Goal: Task Accomplishment & Management: Use online tool/utility

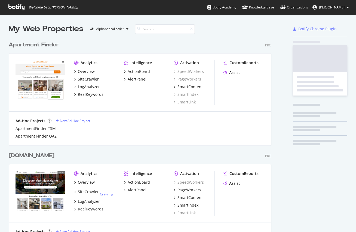
scroll to position [227, 348]
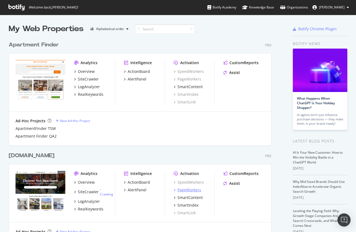
click at [190, 188] on div "PageWorkers" at bounding box center [190, 189] width 24 height 5
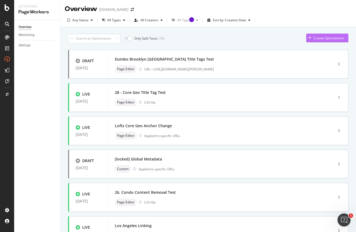
click at [318, 37] on div "Create Optimization" at bounding box center [329, 38] width 31 height 5
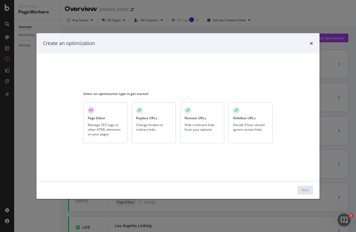
click at [102, 122] on div "Page Editor Manage SEO tags or other HTML elements on your pages" at bounding box center [105, 122] width 44 height 41
click at [304, 188] on div "Next" at bounding box center [305, 189] width 7 height 5
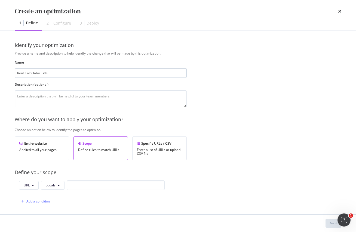
type input "Rent Calculator Title"
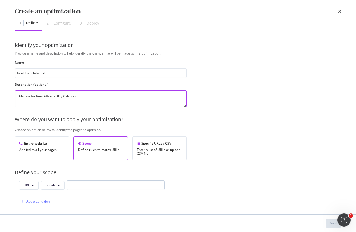
type textarea "Title test for Rent Affordability Calculator"
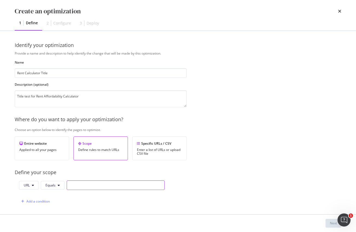
click at [99, 184] on input "modal" at bounding box center [116, 185] width 98 height 10
paste input "[URL][DOMAIN_NAME]"
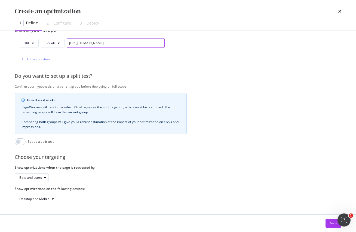
scroll to position [146, 0]
type input "[URL][DOMAIN_NAME]"
click at [330, 223] on div "Next" at bounding box center [333, 222] width 7 height 5
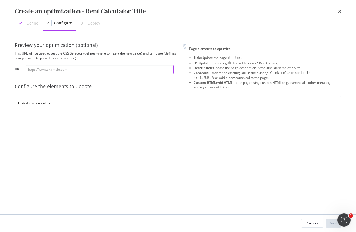
click at [94, 68] on input "modal" at bounding box center [100, 70] width 148 height 10
paste input "[URL][DOMAIN_NAME]"
type input "[URL][DOMAIN_NAME]"
click at [35, 104] on div "Add an element" at bounding box center [34, 102] width 24 height 3
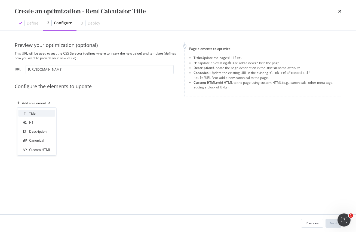
click at [34, 112] on div "Title" at bounding box center [32, 113] width 7 height 5
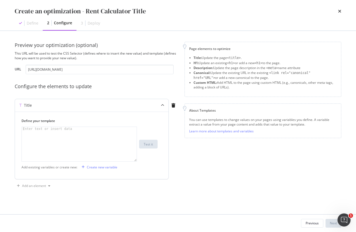
click at [112, 137] on div "modal" at bounding box center [79, 148] width 115 height 42
paste textarea "How Much Rent Can I Afford? - Rent Calculator"
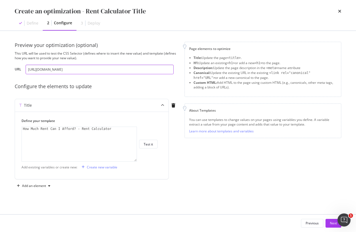
drag, startPoint x: 123, startPoint y: 69, endPoint x: 1, endPoint y: 75, distance: 122.5
click at [1, 75] on div "Create an optimization - Rent Calculator Title Define 2 Configure 3 Deploy Prev…" at bounding box center [178, 116] width 356 height 232
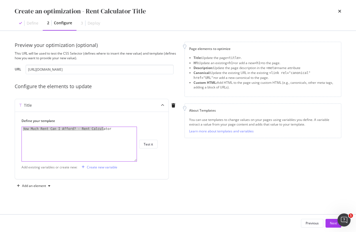
drag, startPoint x: 110, startPoint y: 128, endPoint x: -7, endPoint y: 127, distance: 116.1
click at [0, 127] on html "Activation PageWorkers Overview Monitoring Settings Overview [DOMAIN_NAME] Any …" at bounding box center [178, 116] width 356 height 232
paste textarea "Rent Affordability Calculator | How Much Rent Can I Afford?"
type textarea "Rent Affordability Calculator | How Much Rent Can I Afford?"
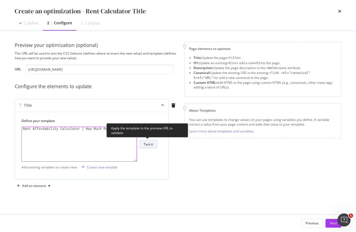
click at [151, 146] on div "Test it" at bounding box center [148, 144] width 9 height 5
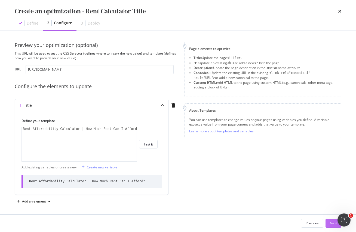
click at [333, 224] on div "Next" at bounding box center [333, 222] width 7 height 5
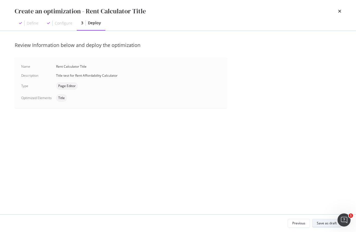
click at [321, 222] on div "Save as draft" at bounding box center [327, 222] width 20 height 5
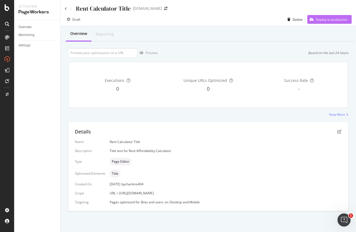
click at [330, 21] on div "Deploy to production" at bounding box center [332, 19] width 32 height 5
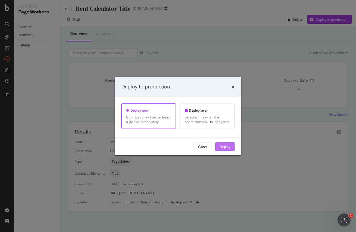
click at [222, 147] on div "Deploy" at bounding box center [225, 146] width 11 height 5
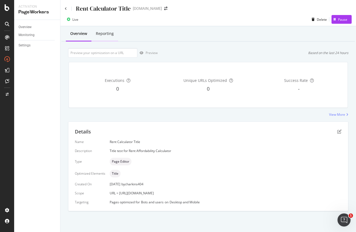
click at [109, 36] on div "Reporting" at bounding box center [105, 33] width 18 height 5
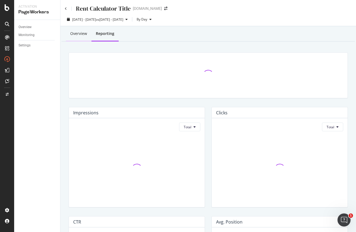
click at [78, 34] on div "Overview" at bounding box center [78, 33] width 17 height 5
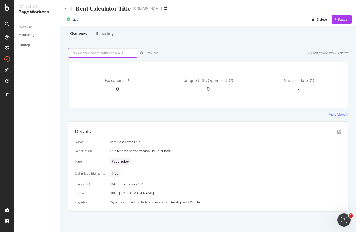
click at [107, 52] on input "url" at bounding box center [102, 53] width 69 height 10
click at [95, 52] on input "url" at bounding box center [102, 53] width 69 height 10
paste input "[URL][DOMAIN_NAME]"
type input "[URL][DOMAIN_NAME]"
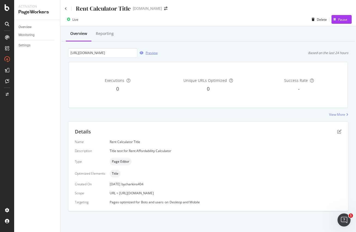
scroll to position [0, 0]
click at [154, 51] on div "Preview" at bounding box center [152, 52] width 12 height 5
